Goal: Task Accomplishment & Management: Complete application form

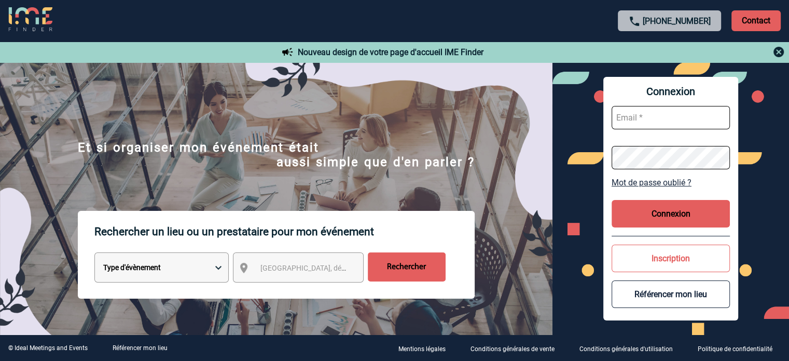
type input "tthiam@ime-groupe.com"
click at [660, 220] on button "Connexion" at bounding box center [671, 214] width 118 height 28
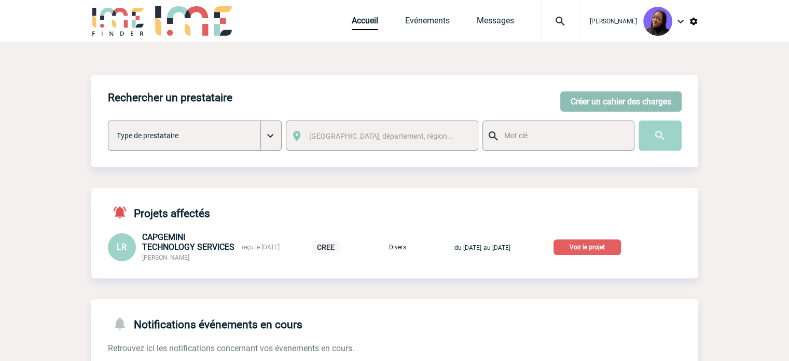
click at [614, 96] on button "Créer un cahier des charges" at bounding box center [621, 101] width 121 height 20
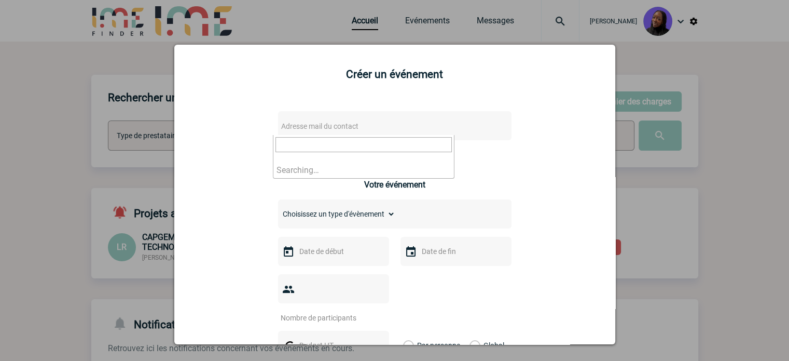
click at [356, 124] on span "Adresse mail du contact" at bounding box center [368, 126] width 182 height 15
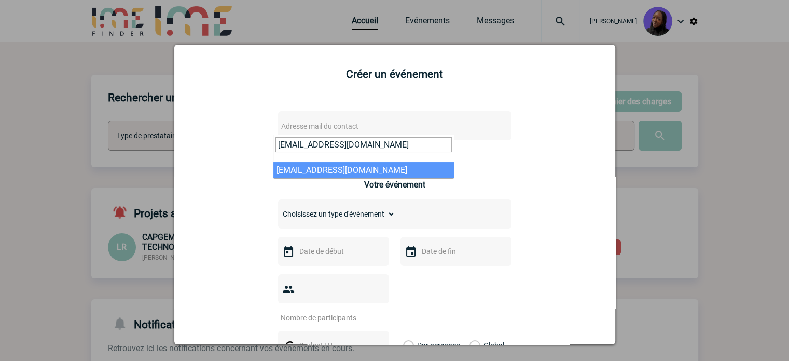
type input "CSYPreventiondesRisques@knds.fr"
select select "133114"
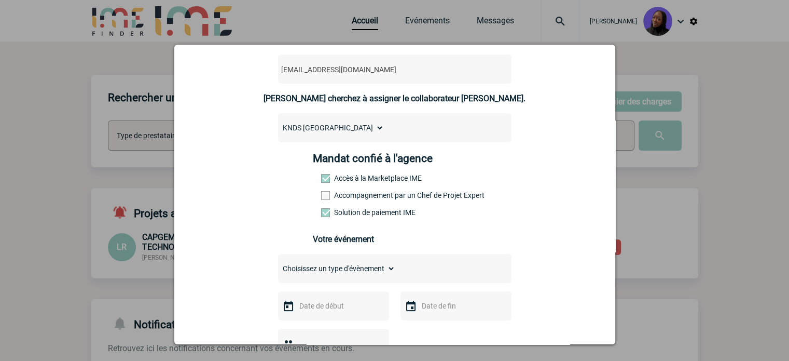
scroll to position [156, 0]
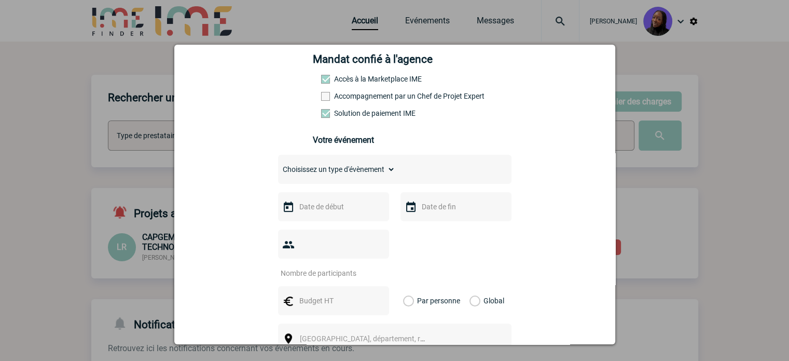
click at [333, 174] on select "Choisissez un type d'évènement Séminaire avec nuitée Séminaire sans nuitée Repa…" at bounding box center [336, 169] width 117 height 15
select select "4"
click at [278, 165] on select "Choisissez un type d'évènement Séminaire avec nuitée Séminaire sans nuitée Repa…" at bounding box center [336, 169] width 117 height 15
click at [336, 210] on input "text" at bounding box center [333, 206] width 72 height 13
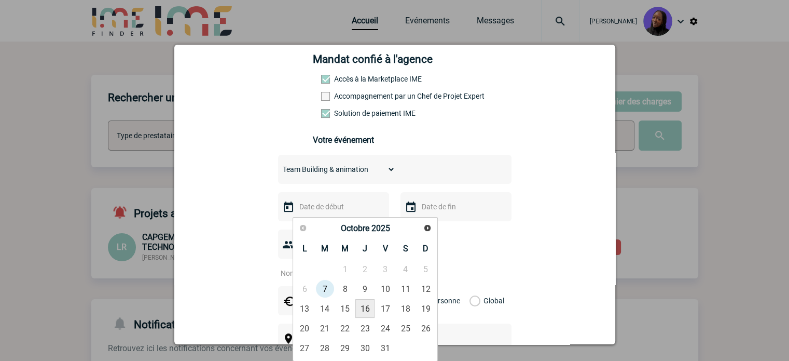
click at [370, 304] on link "16" at bounding box center [365, 308] width 19 height 19
type input "16-10-2025"
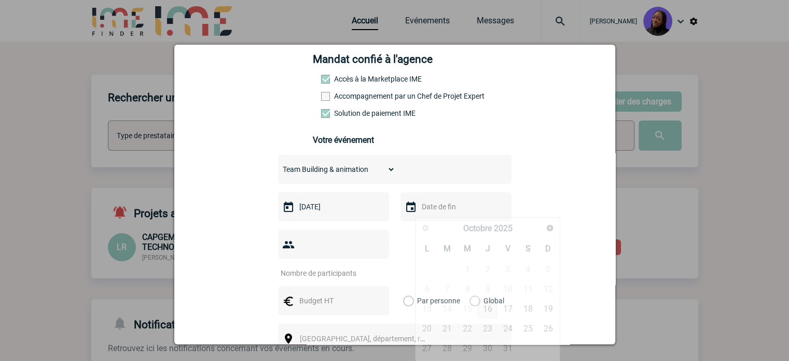
drag, startPoint x: 450, startPoint y: 212, endPoint x: 465, endPoint y: 242, distance: 33.0
click at [450, 212] on input "text" at bounding box center [455, 206] width 72 height 13
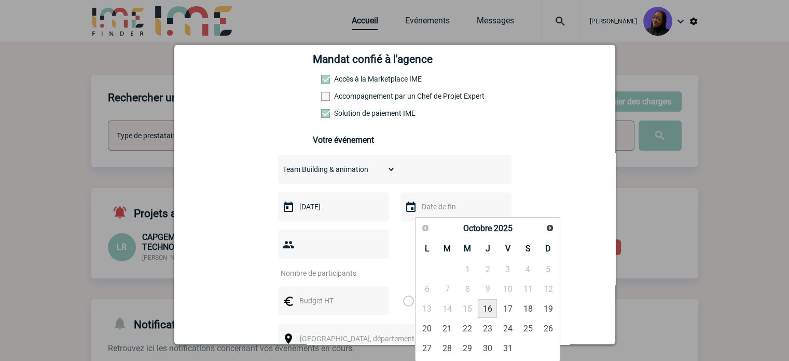
click at [494, 307] on link "16" at bounding box center [487, 308] width 19 height 19
type input "16-10-2025"
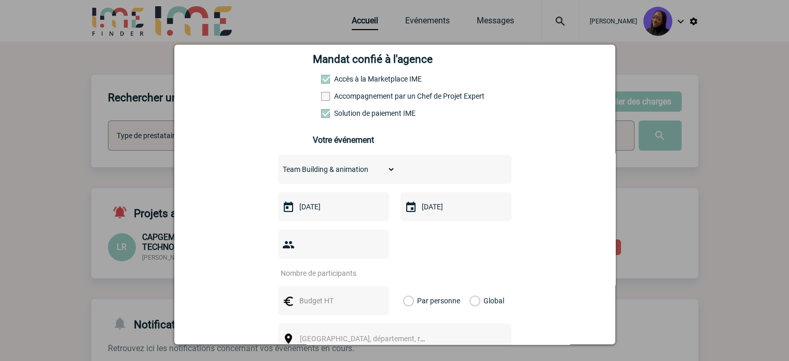
click at [338, 266] on input "number" at bounding box center [327, 272] width 98 height 13
type input "20"
click at [310, 294] on input "text" at bounding box center [333, 300] width 72 height 13
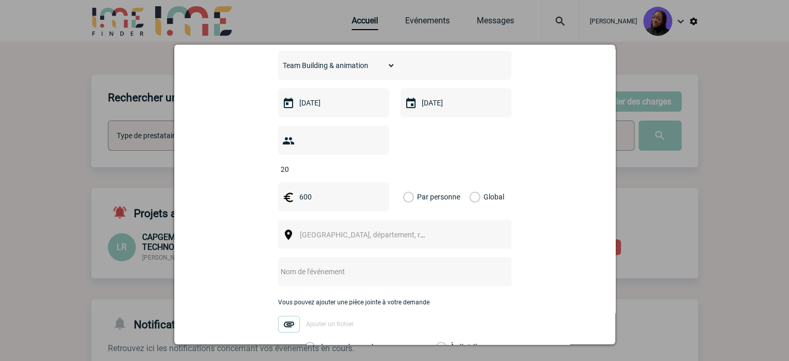
type input "600"
click at [475, 182] on label "Global" at bounding box center [473, 196] width 7 height 29
click at [0, 0] on input "Global" at bounding box center [0, 0] width 0 height 0
click at [326, 230] on span "Ville, département, région..." at bounding box center [372, 234] width 144 height 8
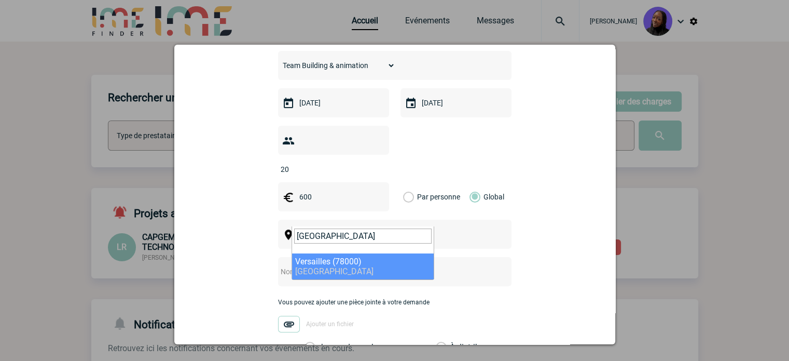
type input "[GEOGRAPHIC_DATA]"
select select "1025"
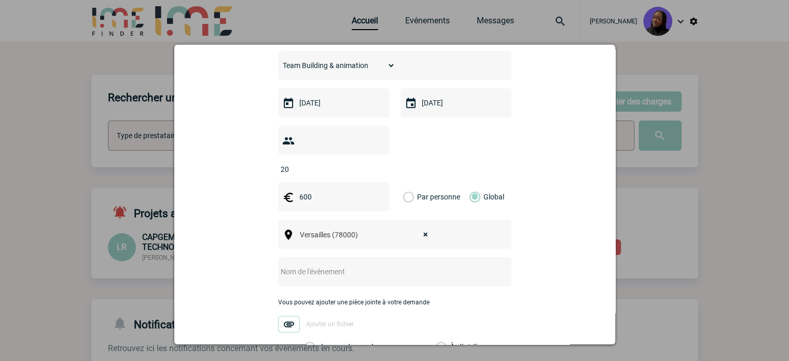
click at [347, 265] on input "text" at bounding box center [381, 271] width 206 height 13
click at [384, 257] on div "CAF -" at bounding box center [395, 271] width 234 height 29
click at [377, 265] on input "CAF -" at bounding box center [381, 271] width 206 height 13
paste input "TEAMUPP"
click at [381, 265] on input "CAF - TEAMUPP" at bounding box center [381, 271] width 206 height 13
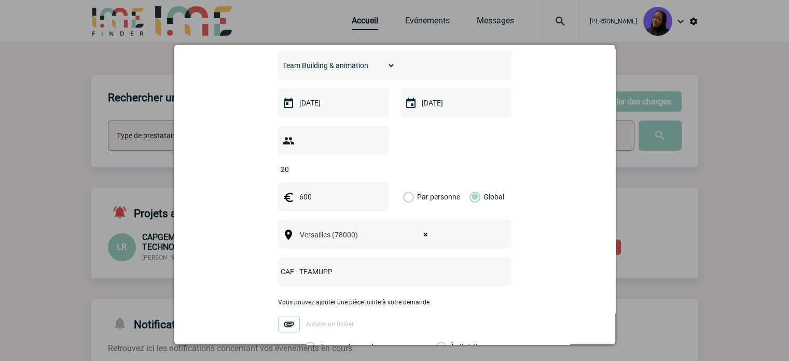
paste input "Stand Eveil Musculaire"
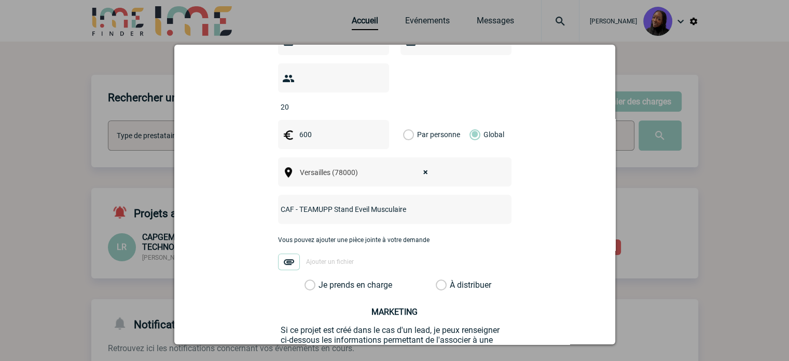
scroll to position [404, 0]
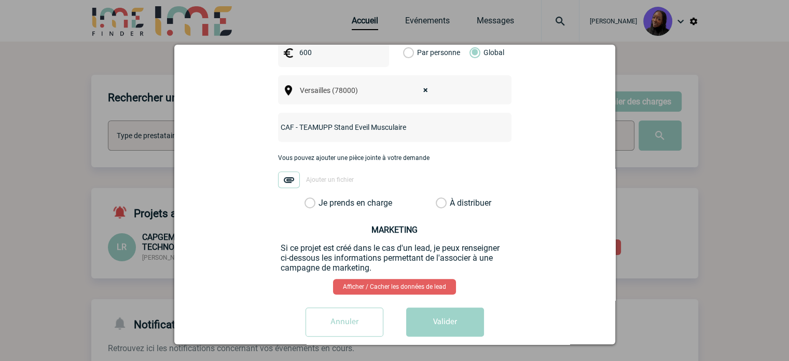
type input "CAF - TEAMUPP Stand Eveil Musculaire"
click at [305, 198] on label "Je prends en charge" at bounding box center [314, 203] width 18 height 10
click at [0, 0] on input "Je prends en charge" at bounding box center [0, 0] width 0 height 0
click at [440, 307] on button "Valider" at bounding box center [445, 321] width 78 height 29
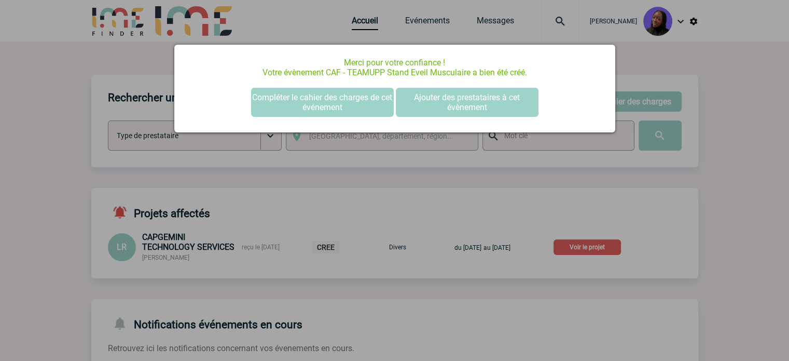
scroll to position [0, 0]
click at [311, 99] on button "Compléter le cahier des charges de cet événement" at bounding box center [322, 102] width 143 height 29
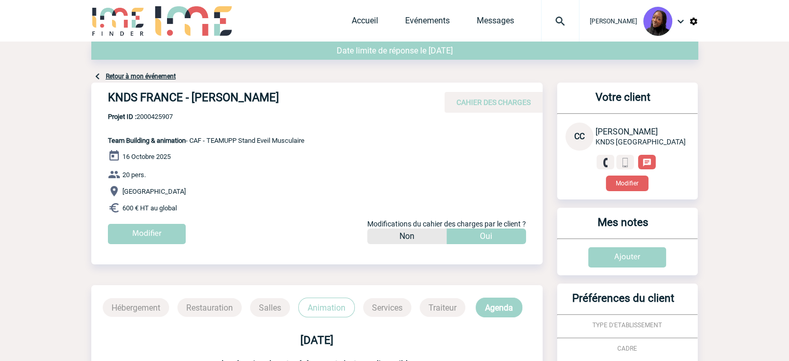
click at [245, 95] on h4 "KNDS FRANCE - [PERSON_NAME]" at bounding box center [263, 100] width 311 height 18
copy div "KNDS FRANCE - [PERSON_NAME]"
click at [152, 119] on span "Projet ID : 2000425907" at bounding box center [206, 117] width 197 height 8
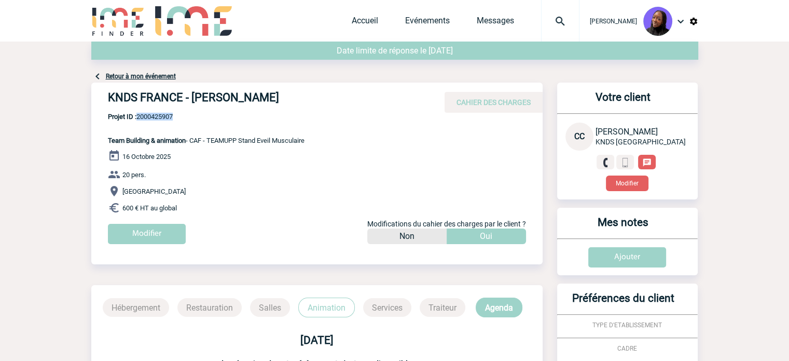
click at [152, 119] on span "Projet ID : 2000425907" at bounding box center [206, 117] width 197 height 8
copy span "2000425907"
drag, startPoint x: 185, startPoint y: 207, endPoint x: 103, endPoint y: 139, distance: 106.5
click at [103, 139] on div "KNDS FRANCE - [PERSON_NAME] CAHIER DES CHARGES KNDS FRANCE - [PERSON_NAME] COMM…" at bounding box center [317, 167] width 452 height 169
copy div "Team Building & animation - CAF - TEAMUPP Stand Eveil Musculaire [DATE] 20 pers…"
